Goal: Task Accomplishment & Management: Use online tool/utility

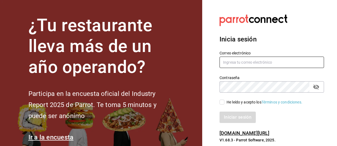
click at [270, 63] on input "text" at bounding box center [271, 61] width 104 height 11
click at [274, 62] on input "text" at bounding box center [271, 61] width 104 height 11
type input "Facturacionbeefirapuato@gmail.com"
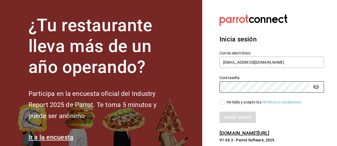
click at [221, 102] on input "He leído y acepto los Términos y condiciones." at bounding box center [221, 101] width 5 height 5
checkbox input "true"
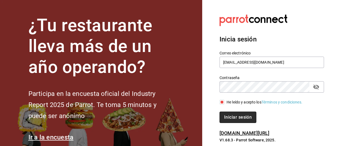
click at [245, 115] on button "Iniciar sesión" at bounding box center [237, 116] width 37 height 11
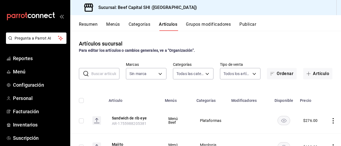
type input "8e149e92-2e81-41b7-bb06-f216bda6e039,230c4a31-dbb7-4585-b22f-1c5c36cb302b,19d1c…"
type input "605647f7-5ddc-403a-84da-aa3c8a25865f"
click at [25, 58] on span "Reportes" at bounding box center [39, 58] width 53 height 7
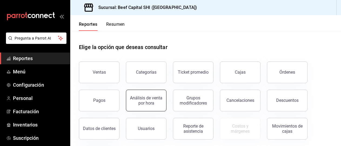
scroll to position [27, 0]
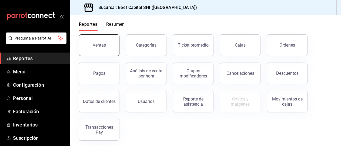
click at [95, 49] on button "Ventas" at bounding box center [99, 45] width 41 height 22
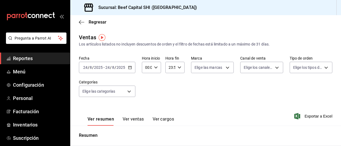
drag, startPoint x: 131, startPoint y: 117, endPoint x: 332, endPoint y: 140, distance: 202.7
click at [132, 117] on button "Ver ventas" at bounding box center [133, 120] width 21 height 9
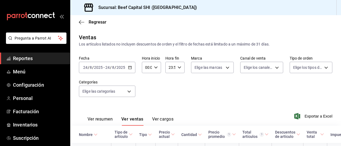
scroll to position [27, 0]
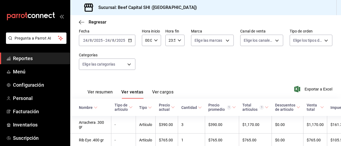
click at [148, 107] on icon at bounding box center [150, 107] width 4 height 4
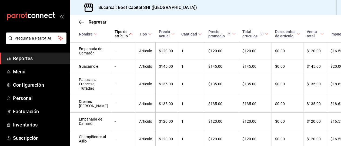
scroll to position [418, 0]
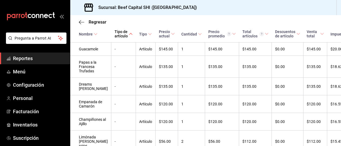
click at [95, 33] on icon at bounding box center [96, 34] width 4 height 4
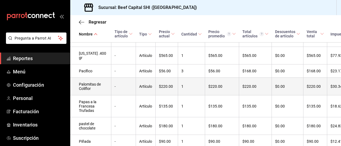
scroll to position [473, 0]
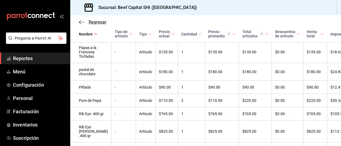
click at [95, 23] on span "Regresar" at bounding box center [98, 21] width 18 height 5
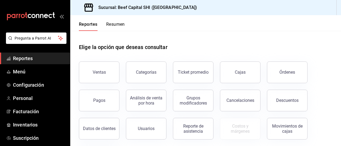
scroll to position [30, 0]
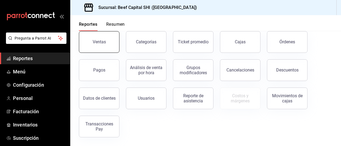
click at [102, 45] on button "Ventas" at bounding box center [99, 42] width 41 height 22
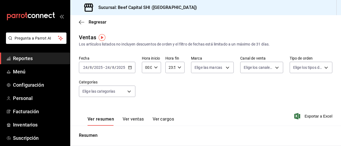
click at [102, 36] on img "button" at bounding box center [102, 37] width 7 height 7
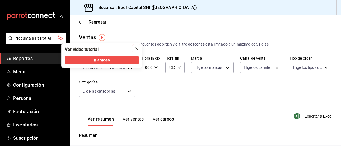
click at [135, 48] on icon "close" at bounding box center [137, 48] width 4 height 4
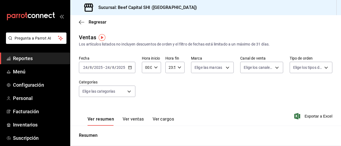
click at [129, 68] on icon "button" at bounding box center [130, 67] width 4 height 4
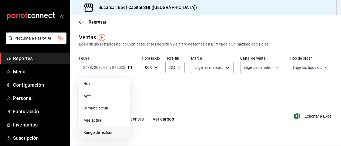
click at [99, 132] on span "Rango de fechas" at bounding box center [105, 132] width 42 height 6
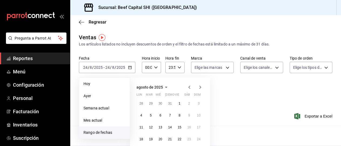
click at [198, 91] on div "[DATE] lun mar mié jue vie sáb dom 28 29 30 31 1 2 3 4 5 6 7 8 9 10 11 12 13 14…" at bounding box center [170, 112] width 80 height 71
